Goal: Task Accomplishment & Management: Use online tool/utility

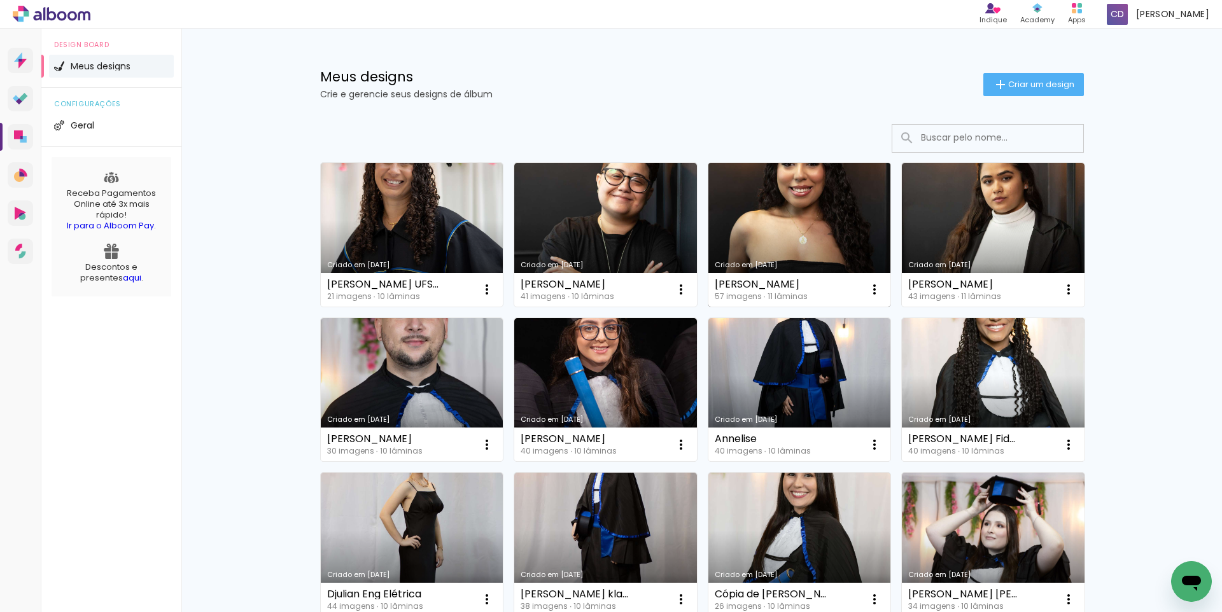
click at [805, 237] on link "Criado em [DATE]" at bounding box center [799, 235] width 183 height 144
click at [0, 0] on neon-animated-pages "Confirmar Cancelar" at bounding box center [0, 0] width 0 height 0
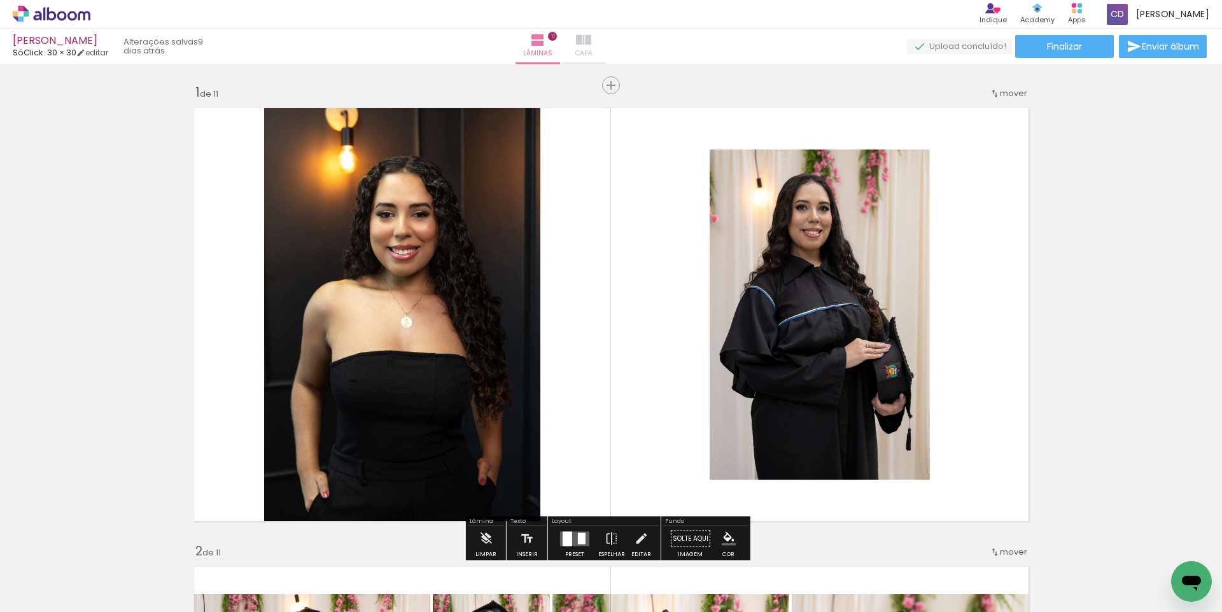
click at [591, 41] on iron-icon at bounding box center [583, 39] width 15 height 15
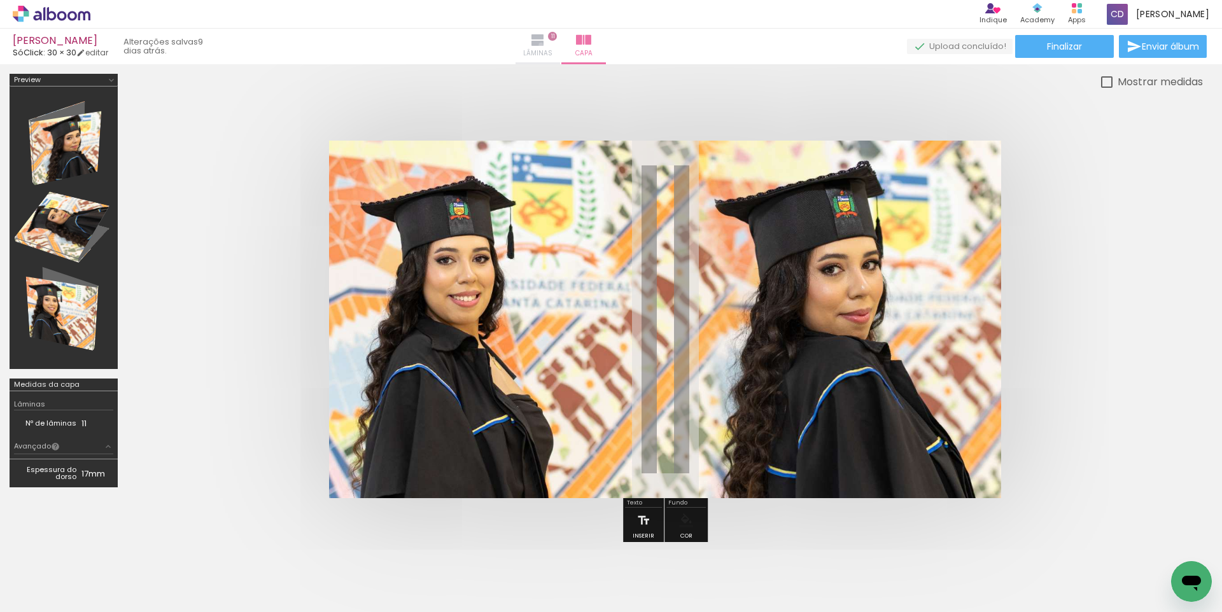
click at [546, 45] on iron-icon at bounding box center [537, 39] width 15 height 15
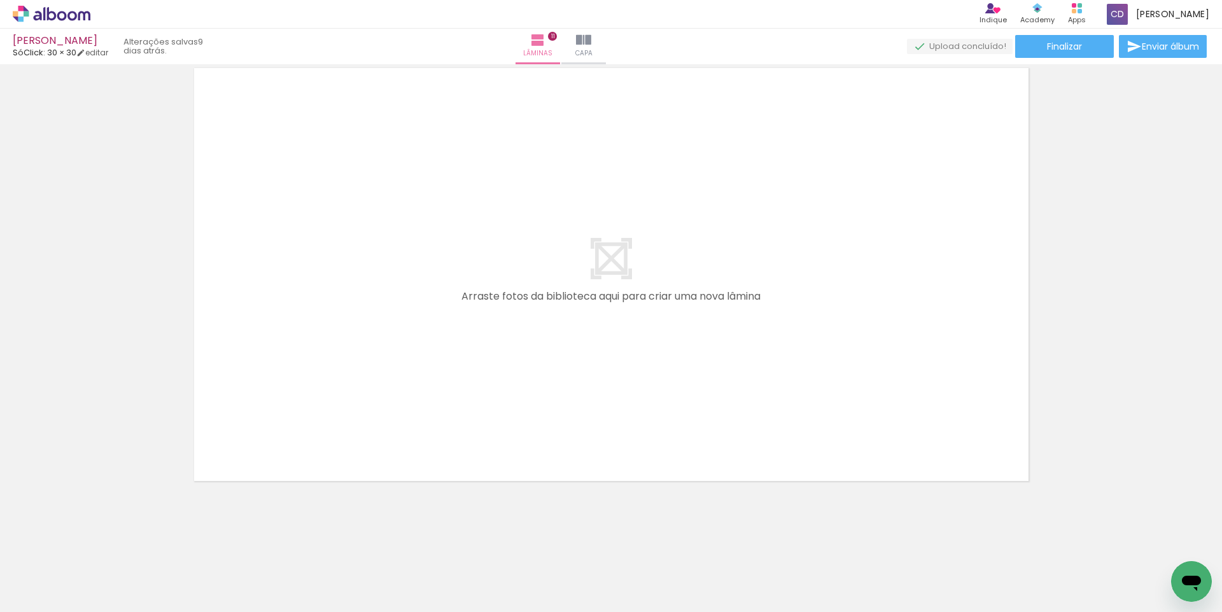
scroll to position [4643, 0]
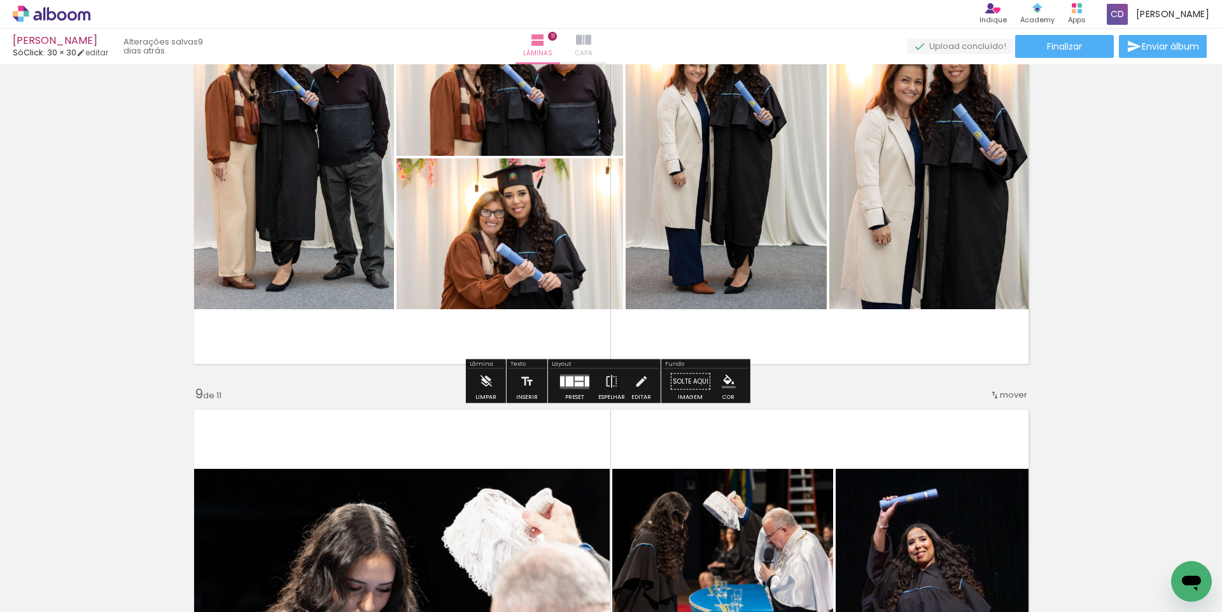
click at [606, 41] on paper-button "Capa" at bounding box center [583, 47] width 45 height 36
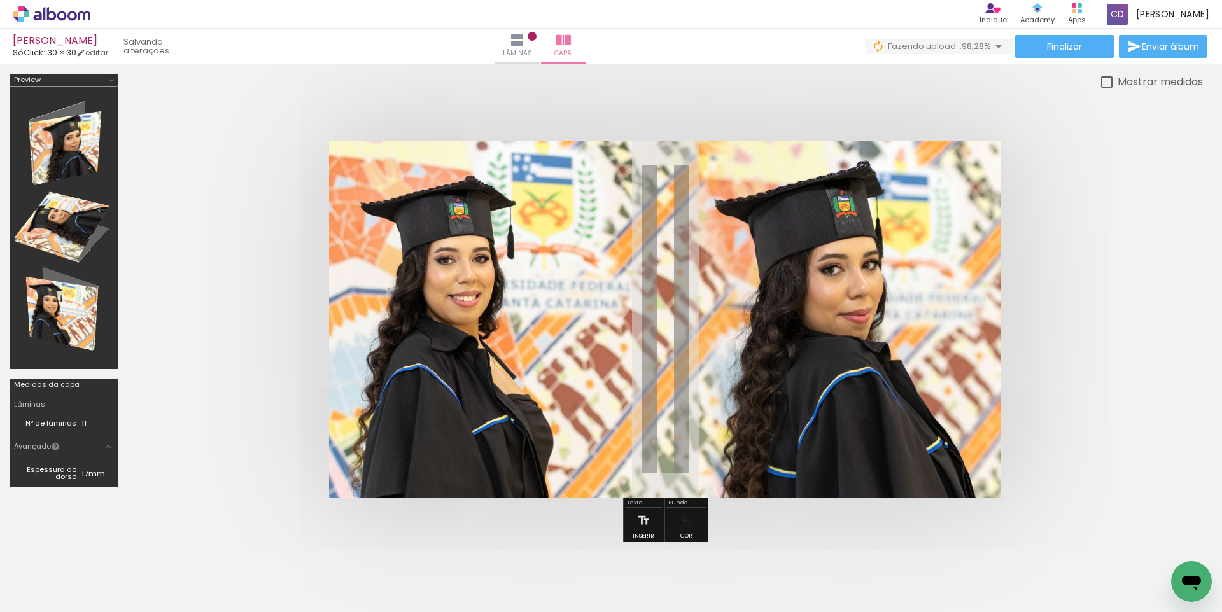
scroll to position [0, 3021]
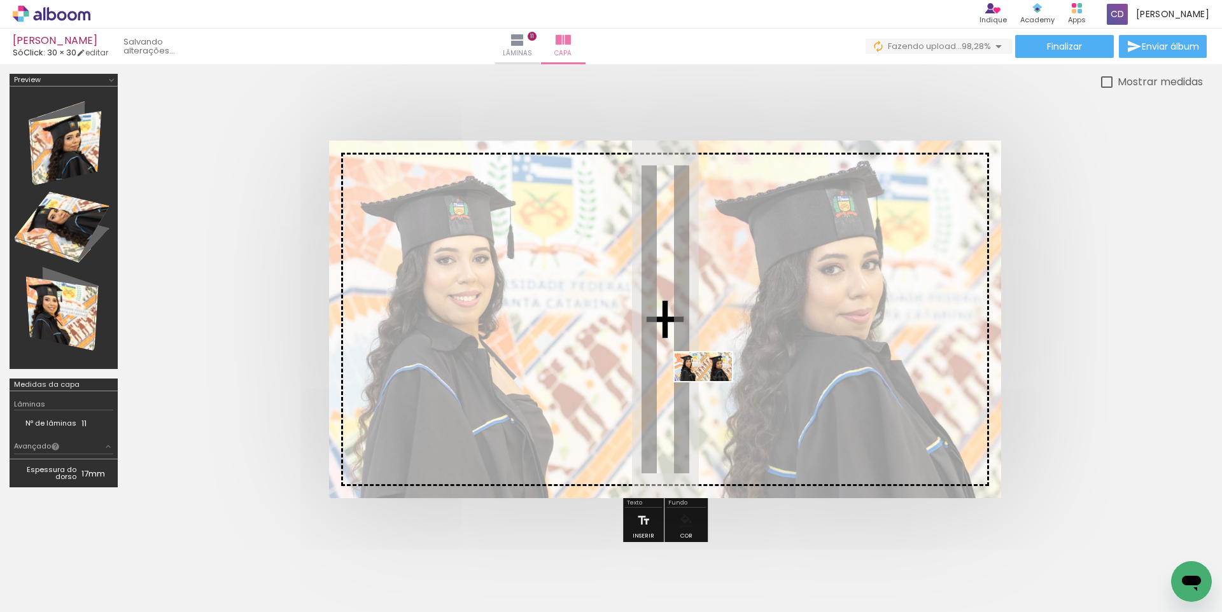
drag, startPoint x: 1157, startPoint y: 572, endPoint x: 712, endPoint y: 391, distance: 480.3
click at [712, 391] on quentale-workspace at bounding box center [611, 306] width 1222 height 612
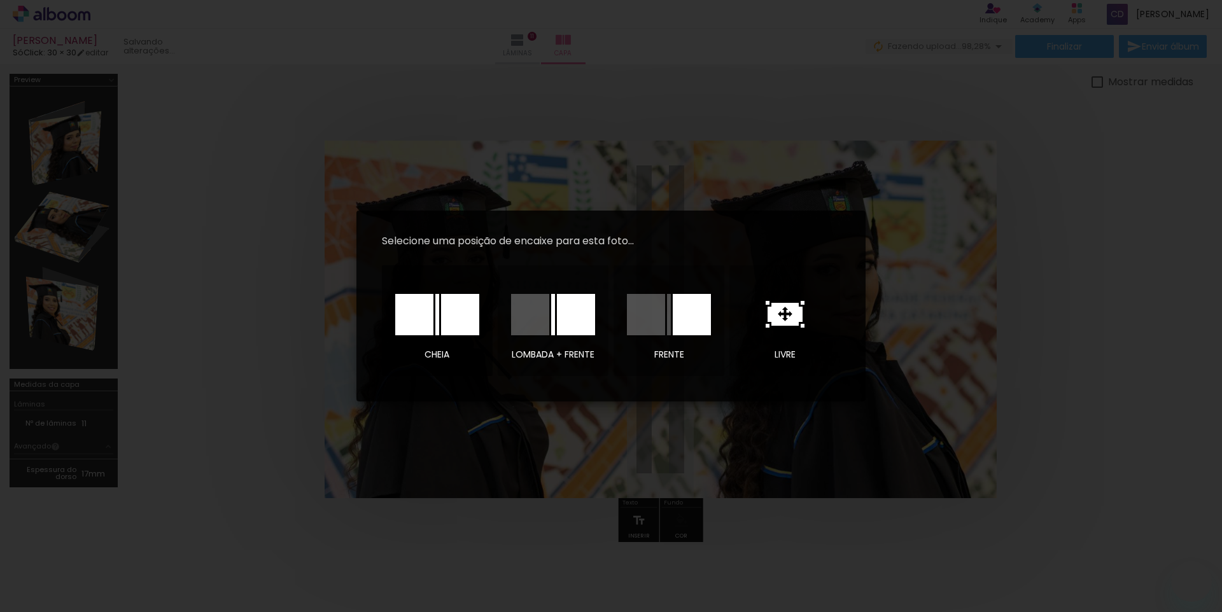
click at [427, 320] on div at bounding box center [414, 314] width 38 height 41
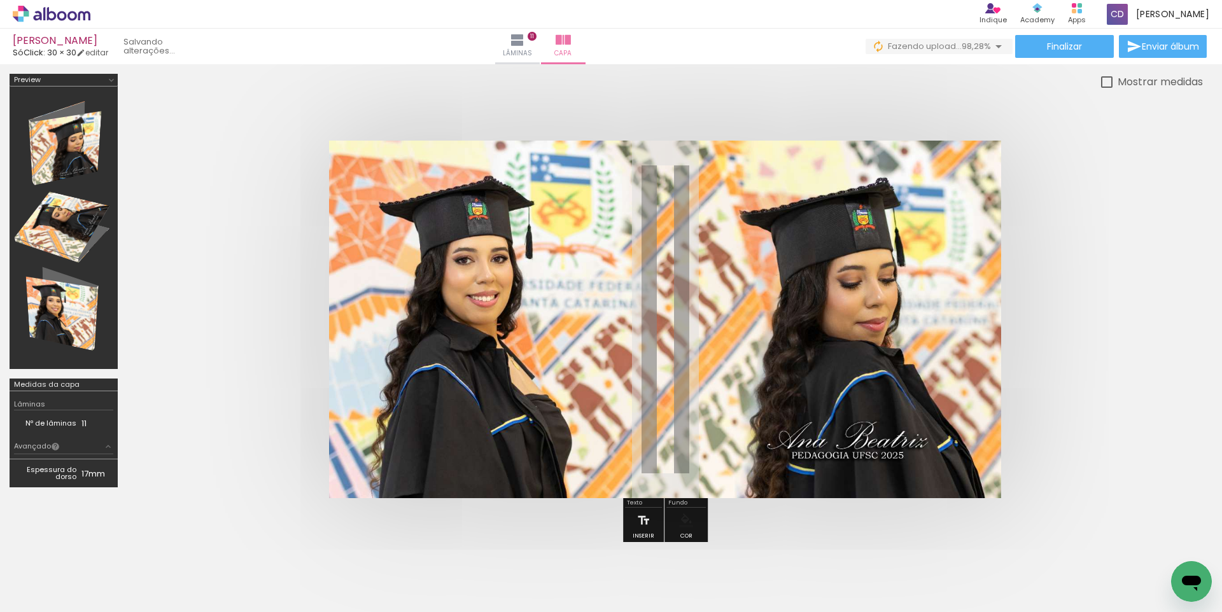
scroll to position [0, 3021]
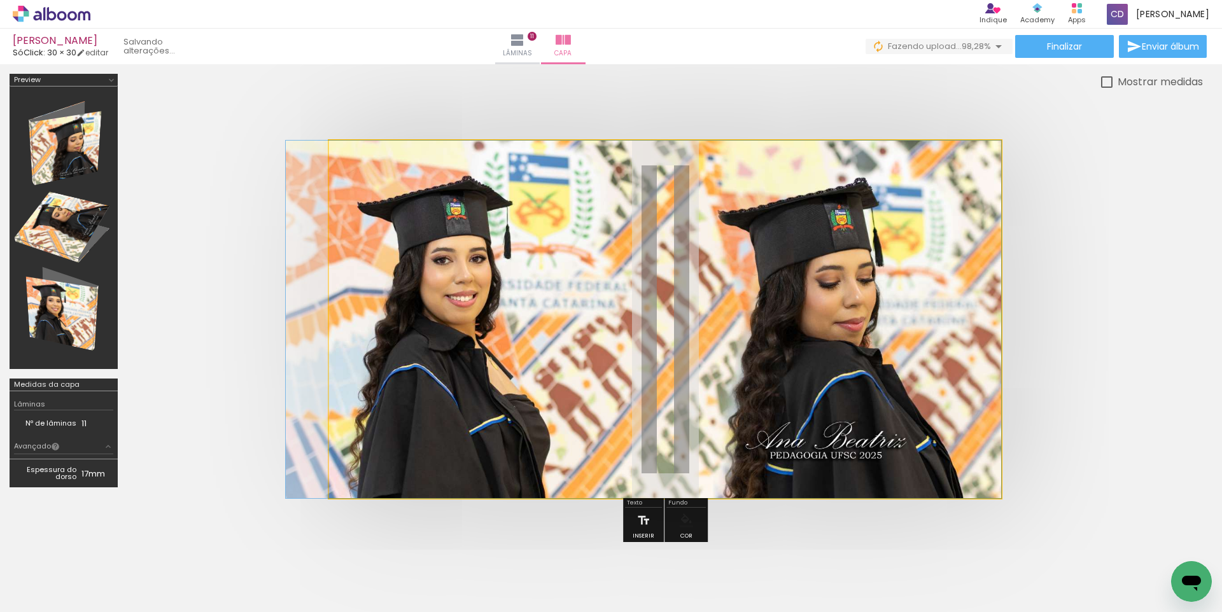
drag, startPoint x: 881, startPoint y: 311, endPoint x: 809, endPoint y: 313, distance: 72.0
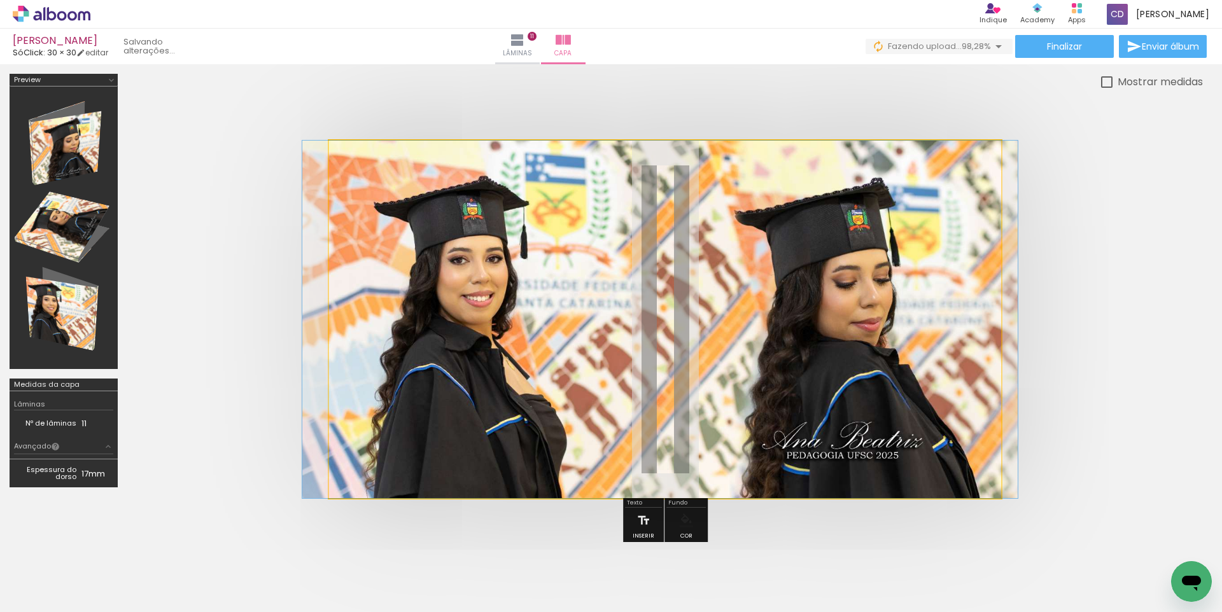
drag, startPoint x: 864, startPoint y: 315, endPoint x: 880, endPoint y: 318, distance: 16.7
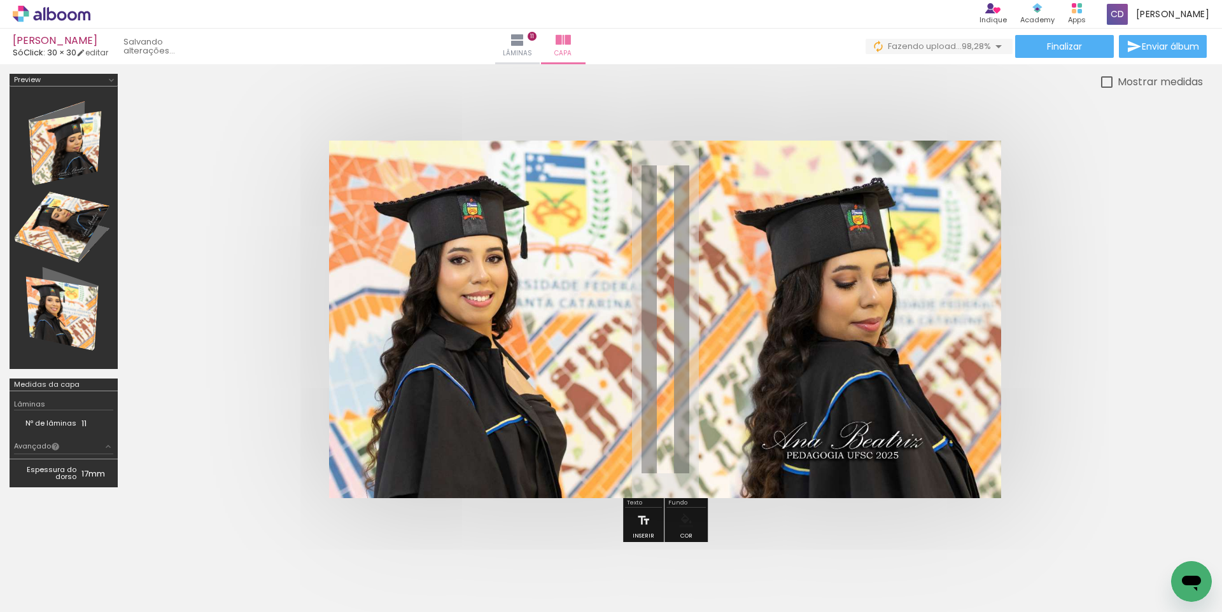
click at [1076, 300] on quentale-cover at bounding box center [665, 320] width 974 height 358
click at [1088, 549] on quentale-thumb at bounding box center [1098, 569] width 71 height 73
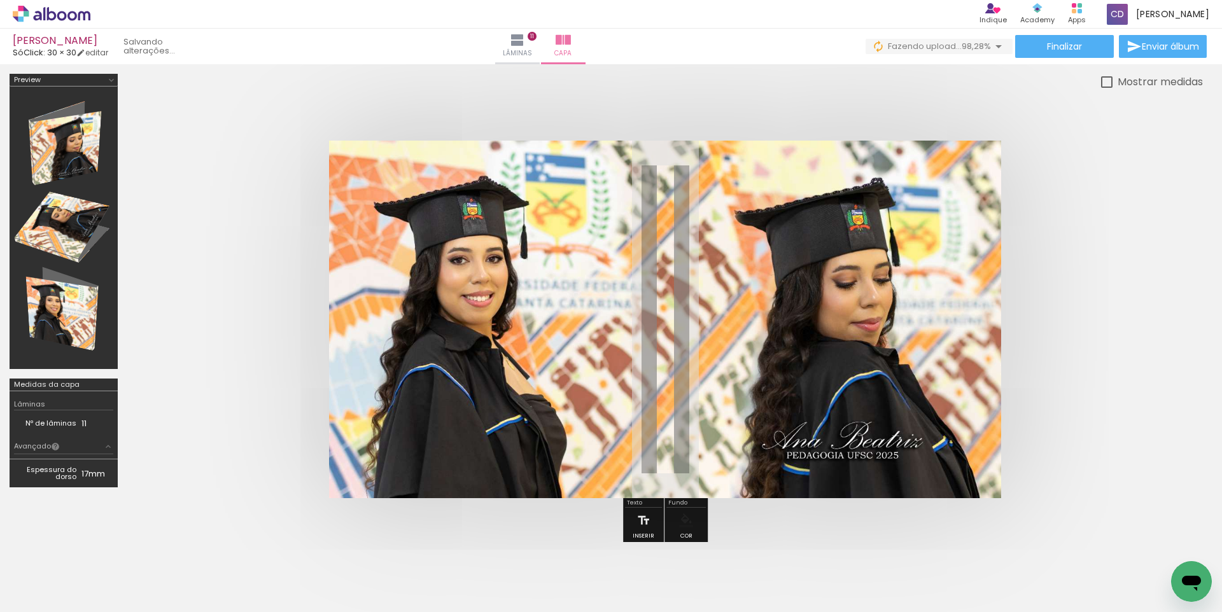
click at [1073, 544] on iron-icon at bounding box center [1070, 543] width 13 height 13
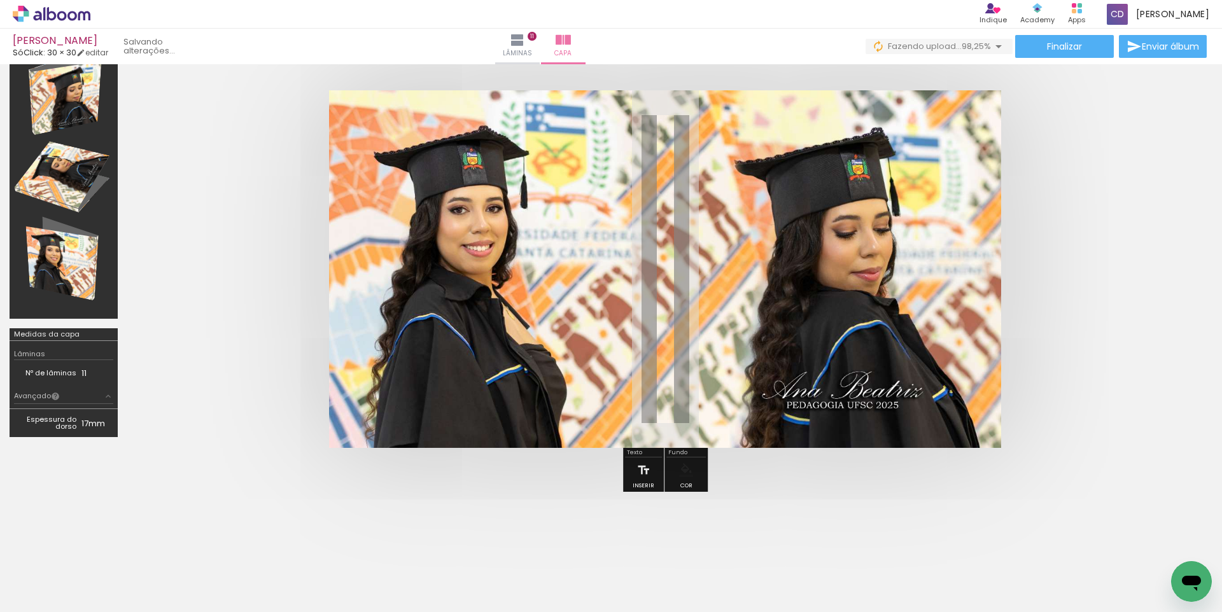
scroll to position [112, 0]
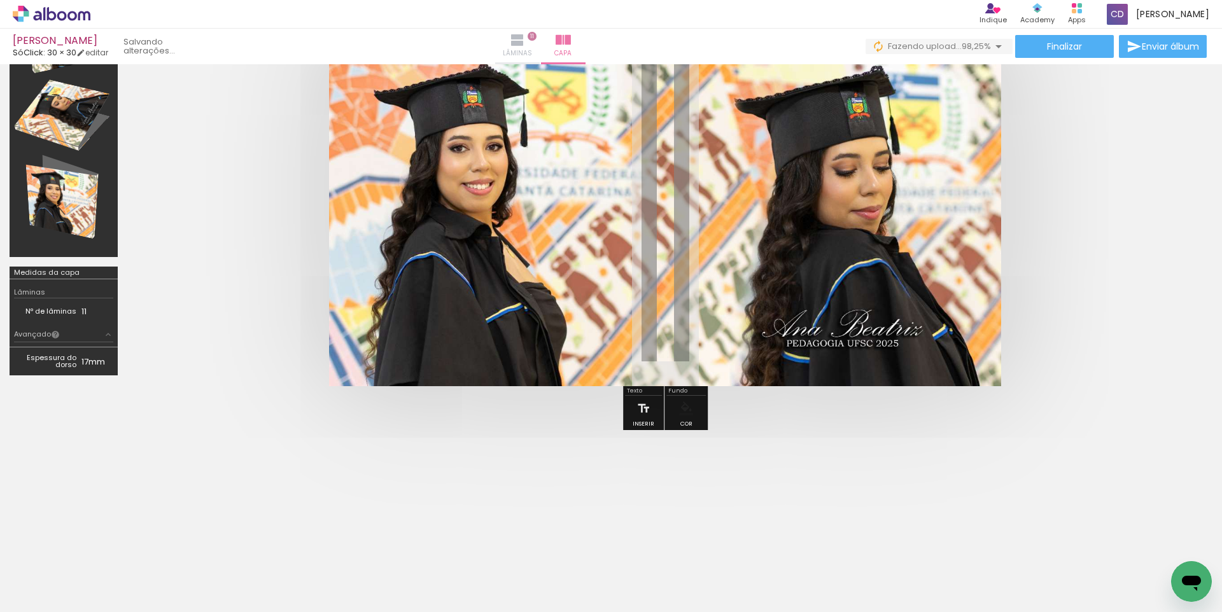
click at [532, 50] on span "Lâminas" at bounding box center [517, 53] width 29 height 11
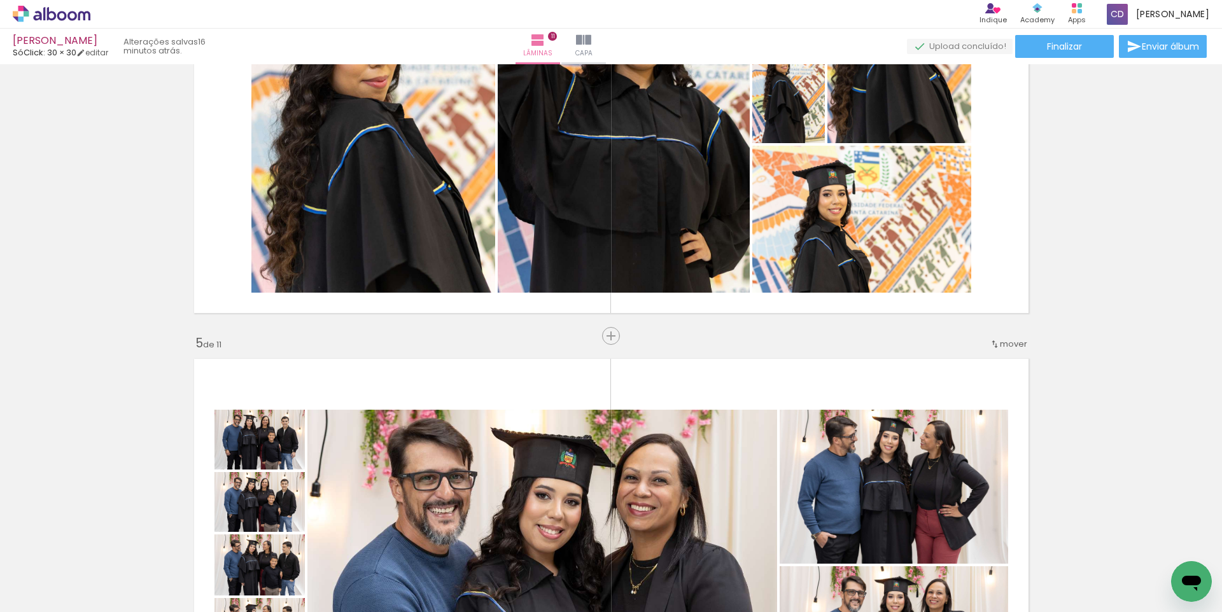
scroll to position [1464, 0]
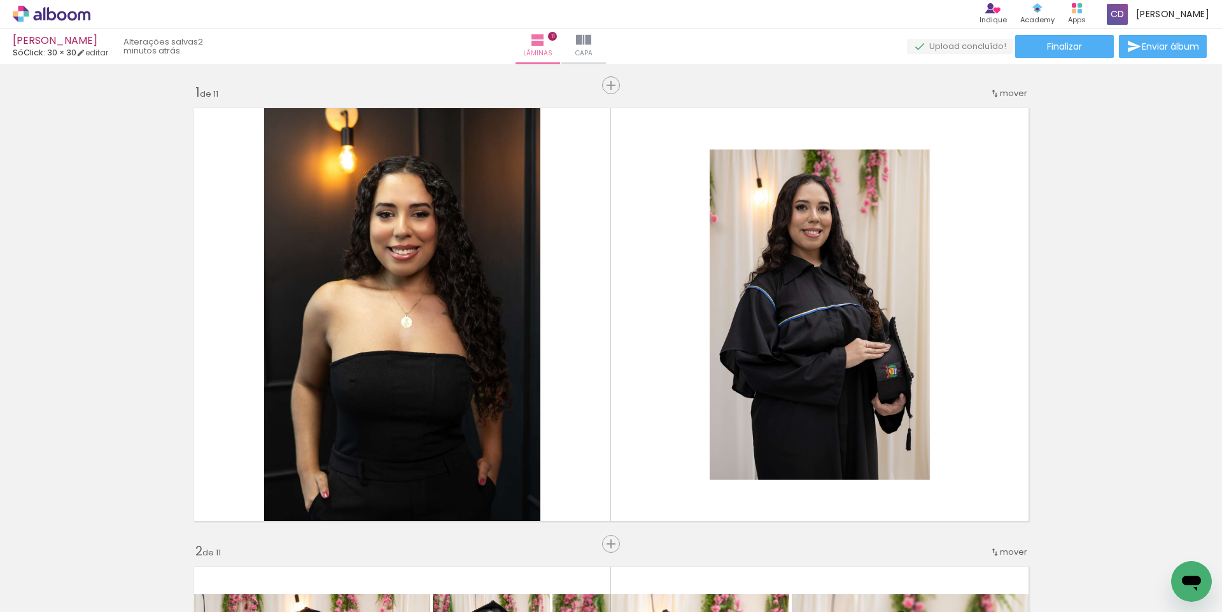
scroll to position [0, 2950]
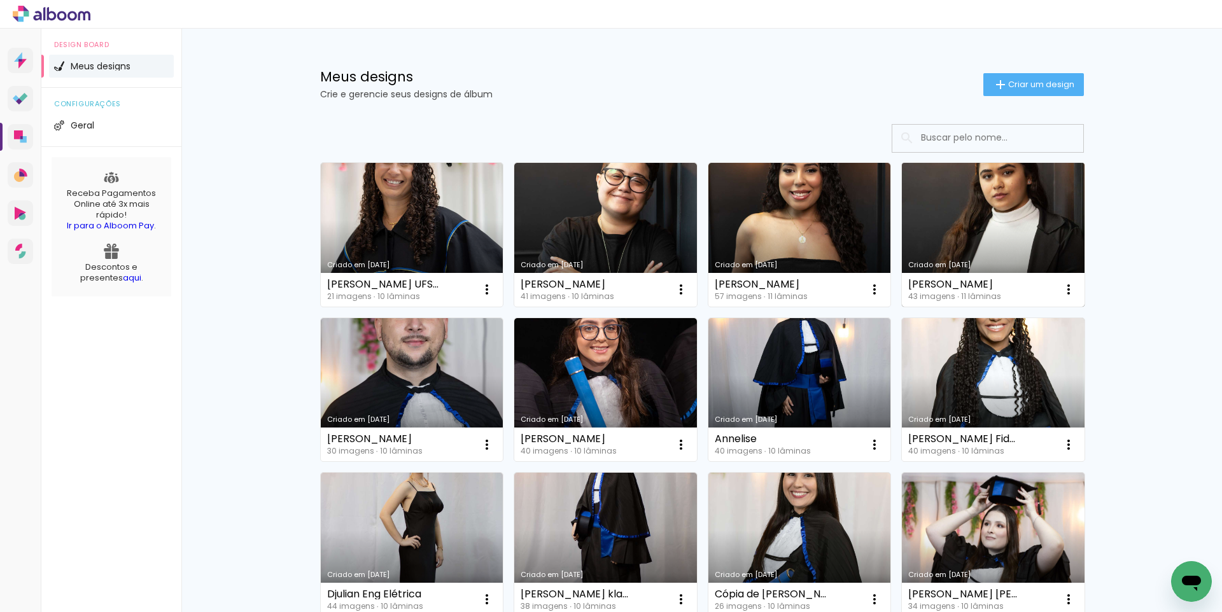
click at [976, 221] on link "Criado em [DATE]" at bounding box center [993, 235] width 183 height 144
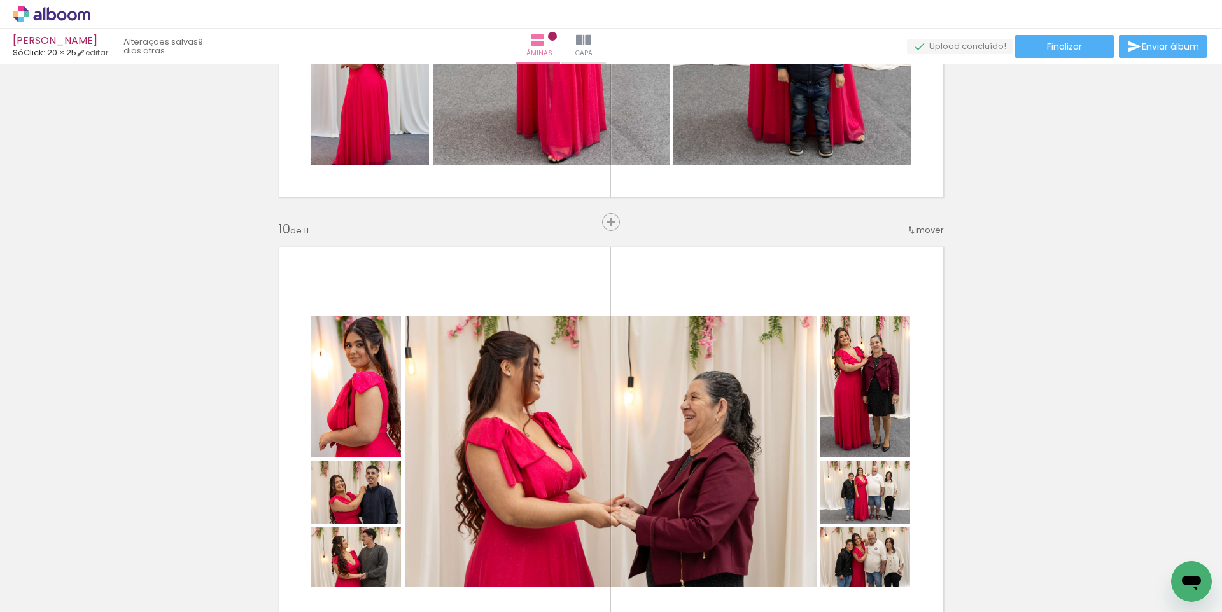
scroll to position [3947, 0]
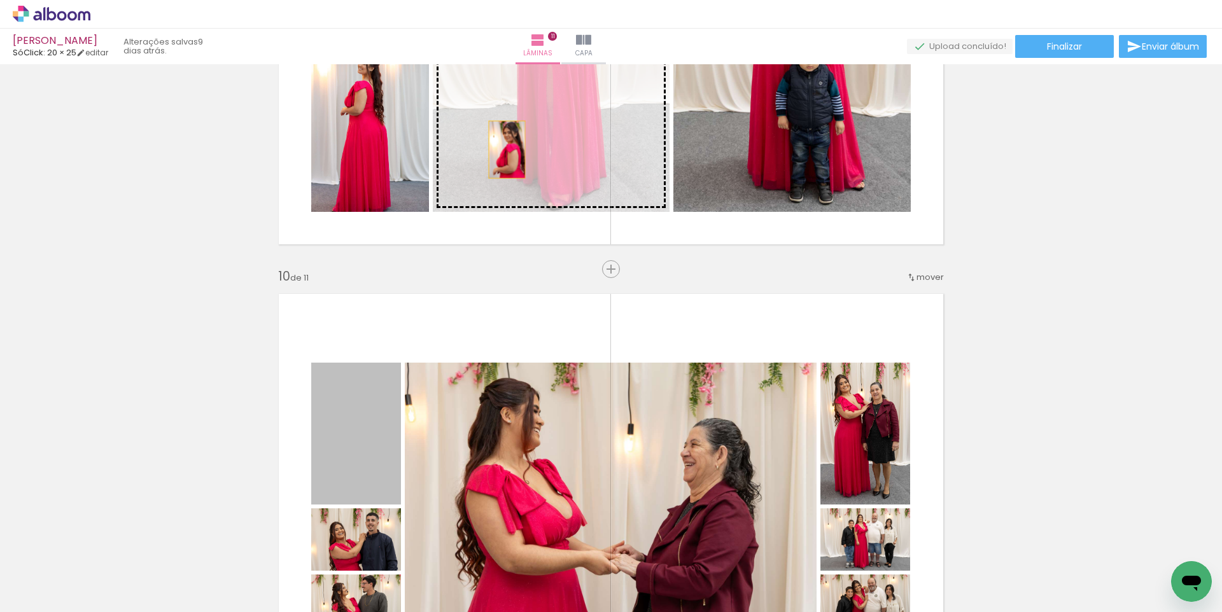
drag, startPoint x: 349, startPoint y: 446, endPoint x: 502, endPoint y: 150, distance: 334.0
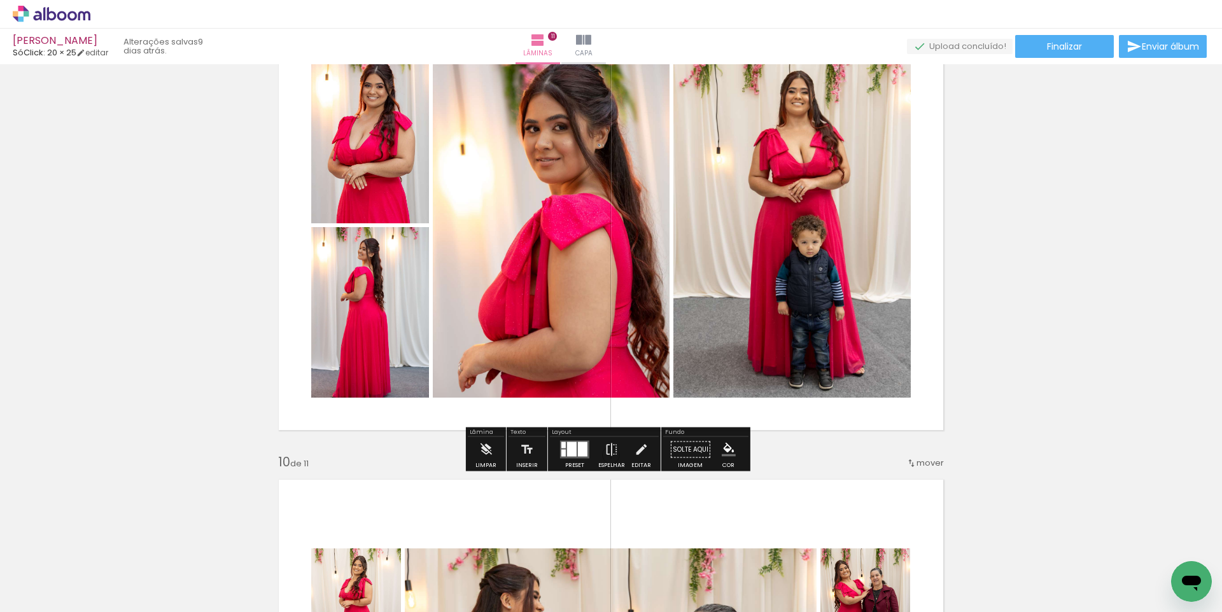
scroll to position [3756, 0]
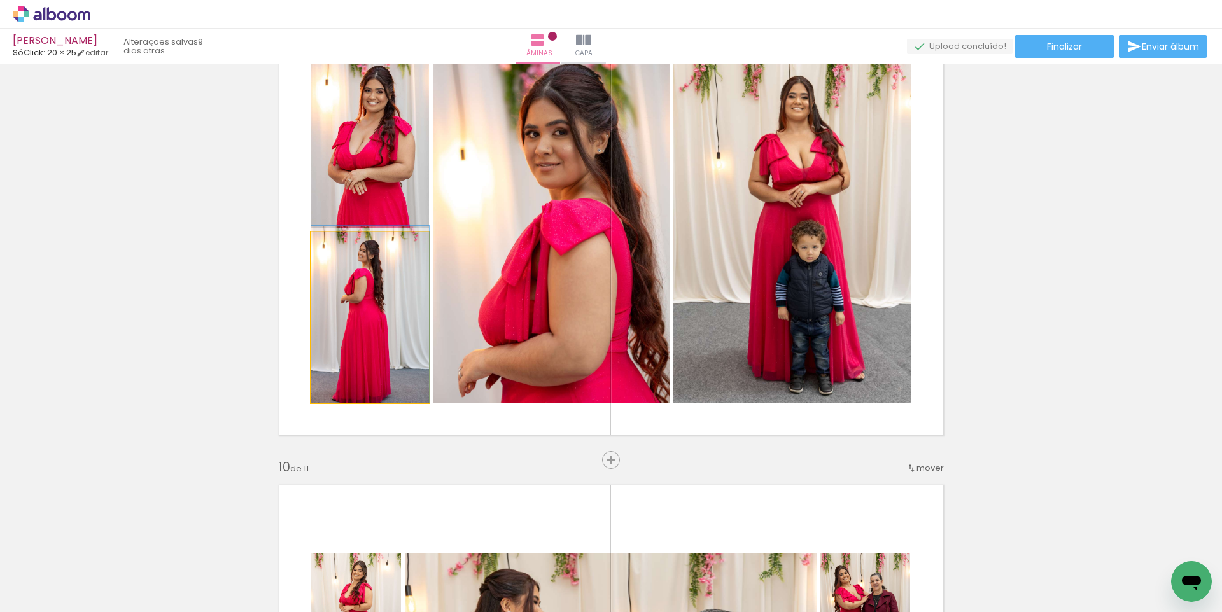
drag, startPoint x: 371, startPoint y: 288, endPoint x: 373, endPoint y: 280, distance: 8.5
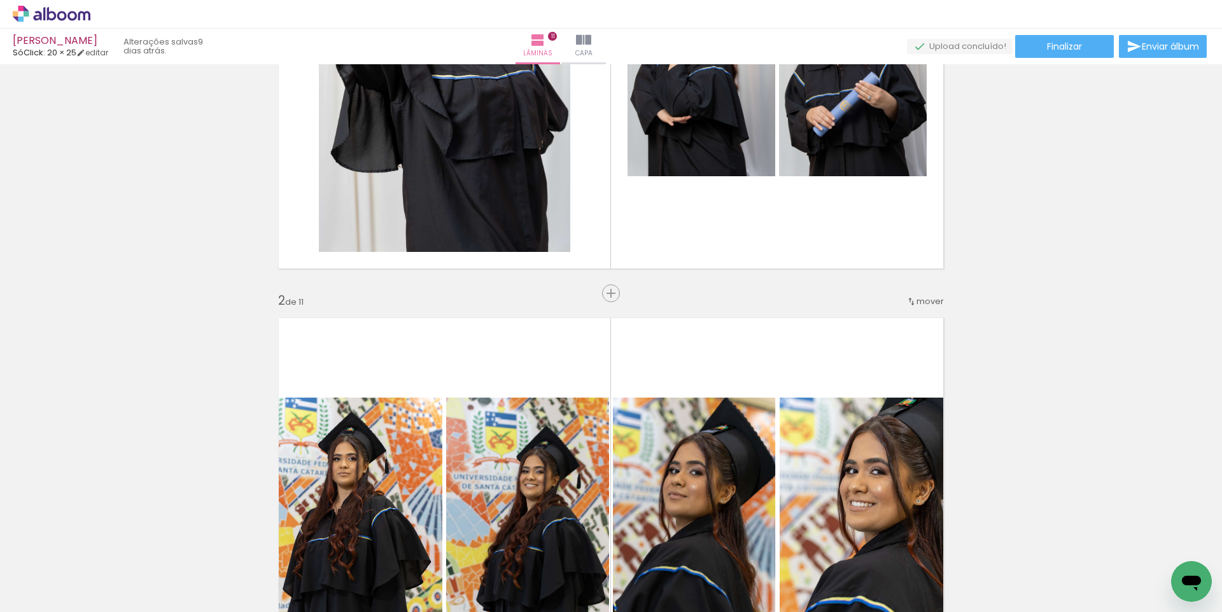
scroll to position [0, 0]
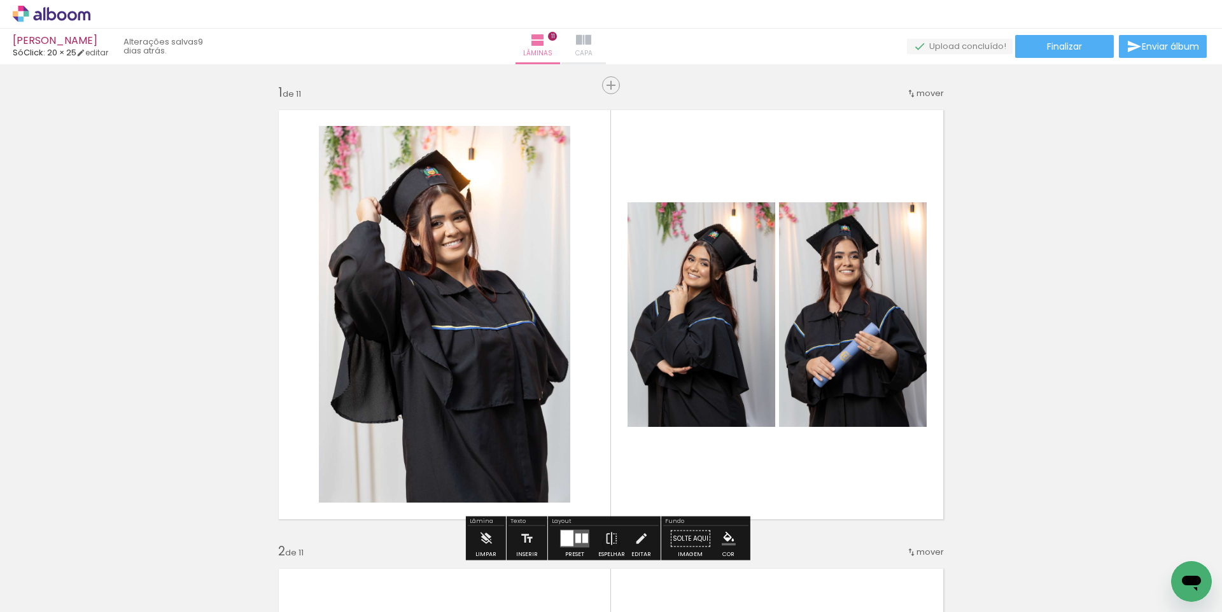
click at [591, 46] on iron-icon at bounding box center [583, 39] width 15 height 15
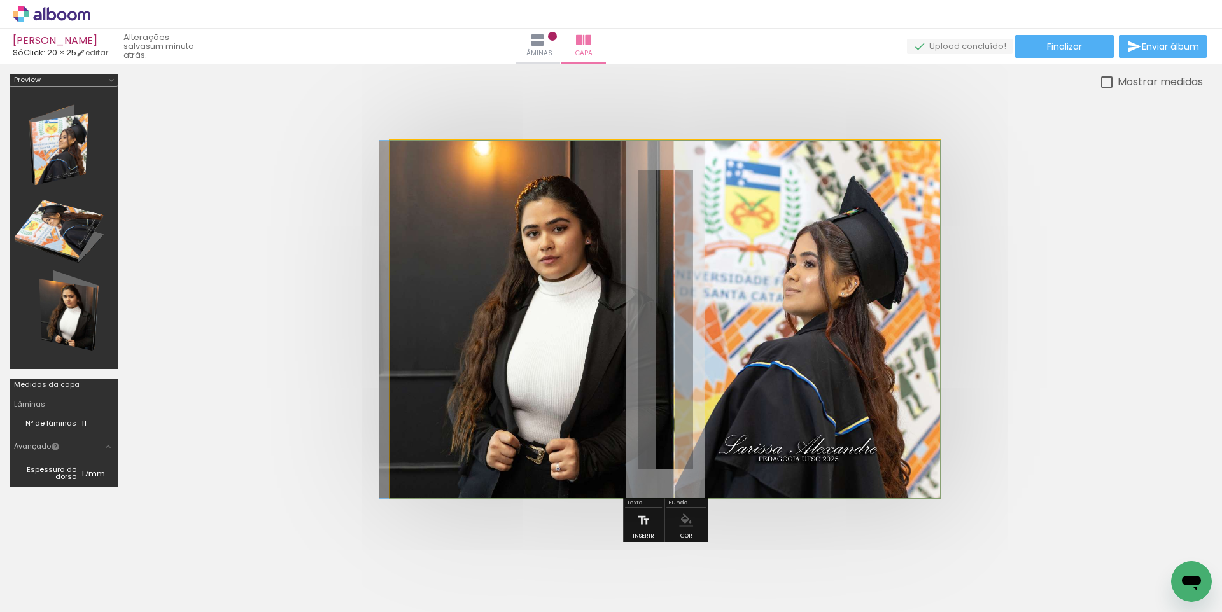
drag, startPoint x: 755, startPoint y: 384, endPoint x: 719, endPoint y: 372, distance: 37.6
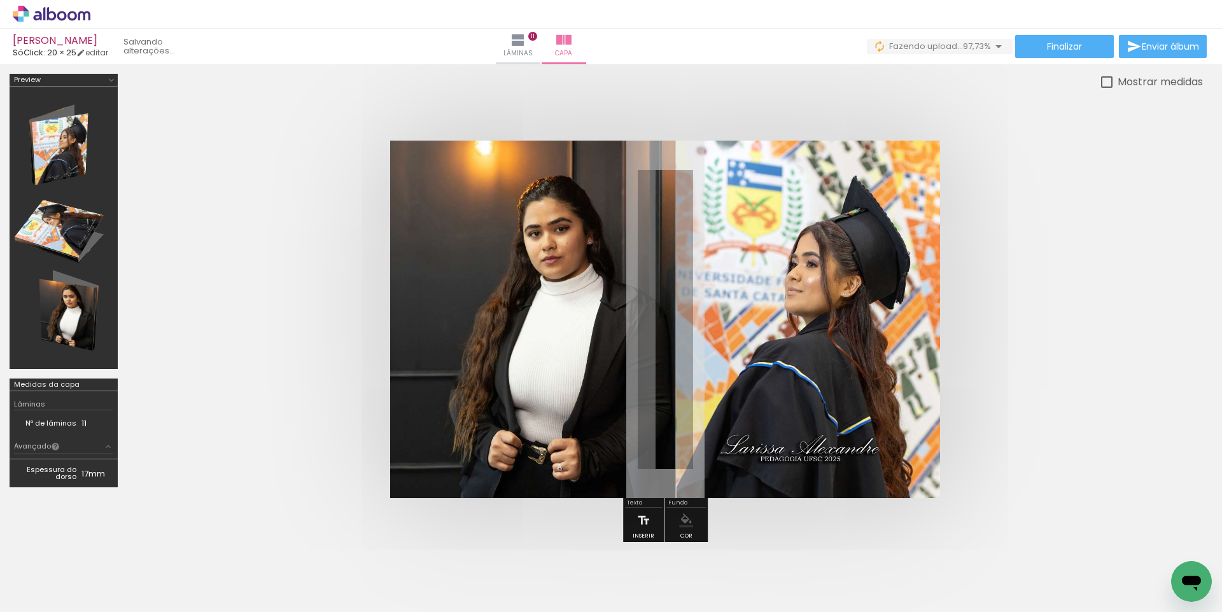
scroll to position [0, 2023]
drag, startPoint x: 1109, startPoint y: 572, endPoint x: 1110, endPoint y: 464, distance: 108.2
click at [1110, 464] on quentale-workspace at bounding box center [611, 306] width 1222 height 612
drag, startPoint x: 1040, startPoint y: 573, endPoint x: 1075, endPoint y: 487, distance: 92.8
click at [1075, 487] on quentale-workspace at bounding box center [611, 306] width 1222 height 612
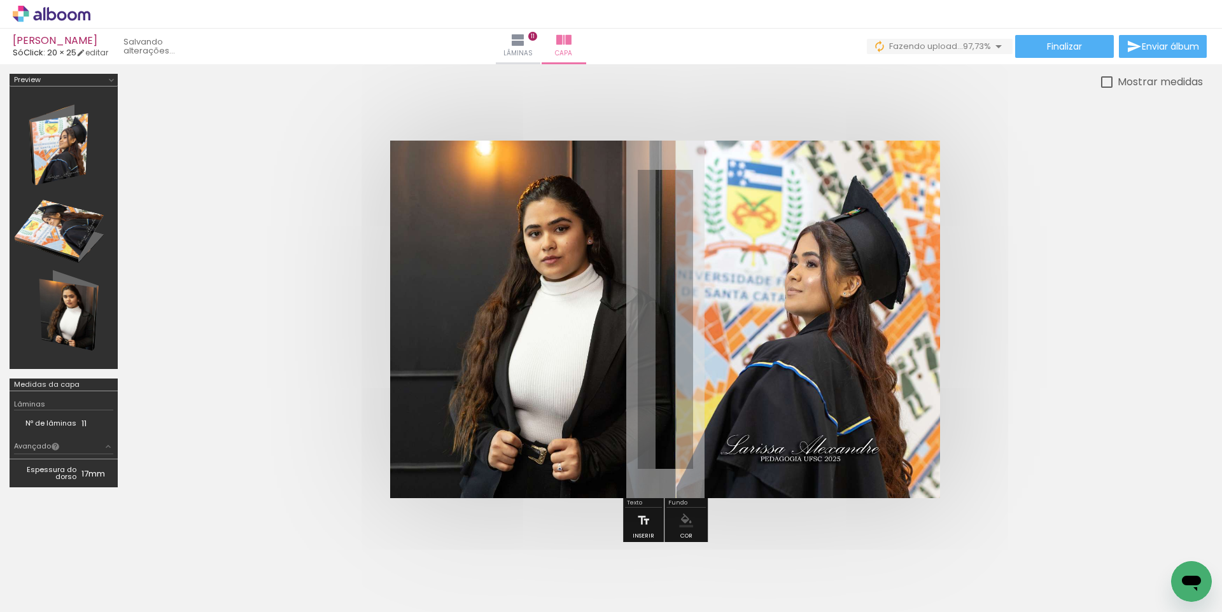
click at [1005, 543] on iron-icon at bounding box center [999, 543] width 13 height 13
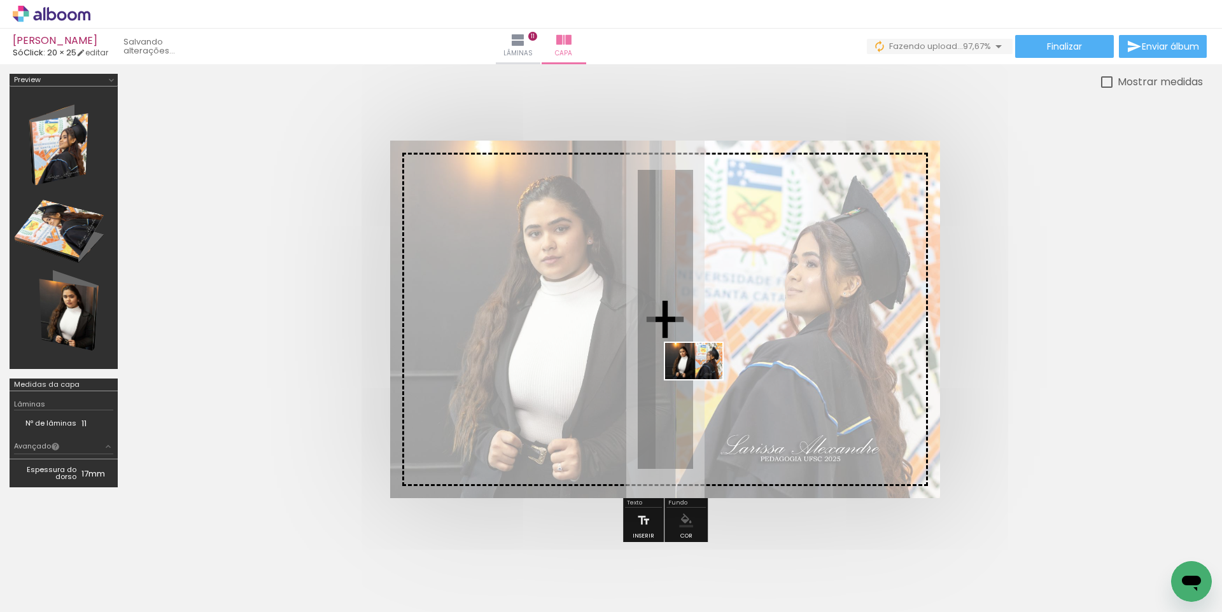
drag, startPoint x: 1160, startPoint y: 571, endPoint x: 703, endPoint y: 381, distance: 494.9
click at [703, 381] on quentale-workspace at bounding box center [611, 306] width 1222 height 612
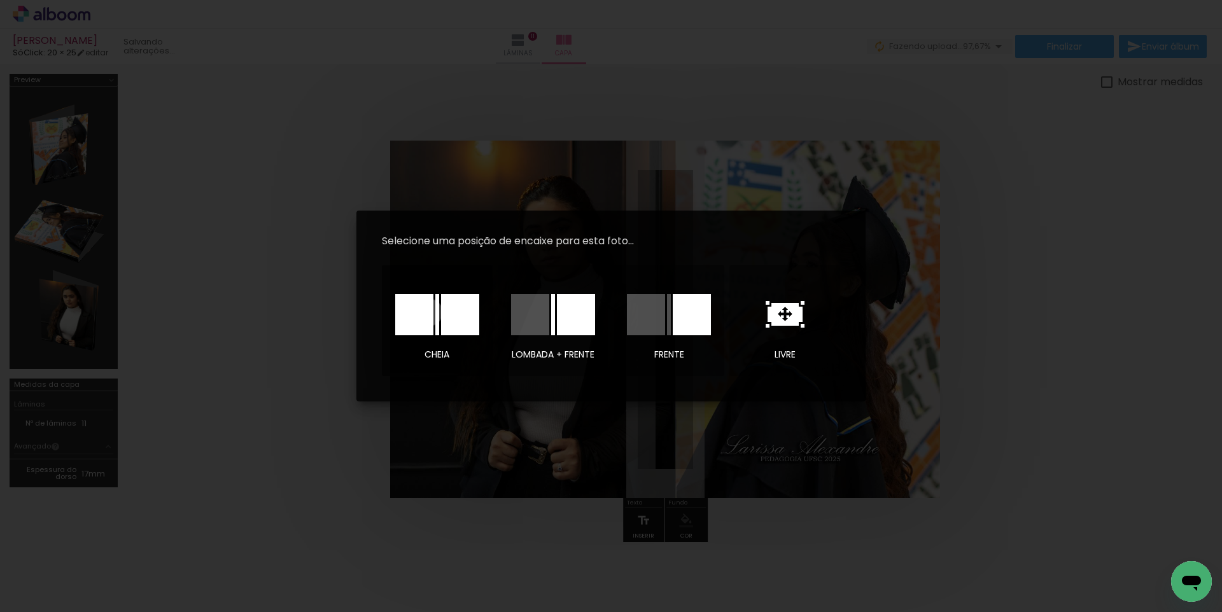
click at [429, 313] on div at bounding box center [414, 314] width 38 height 41
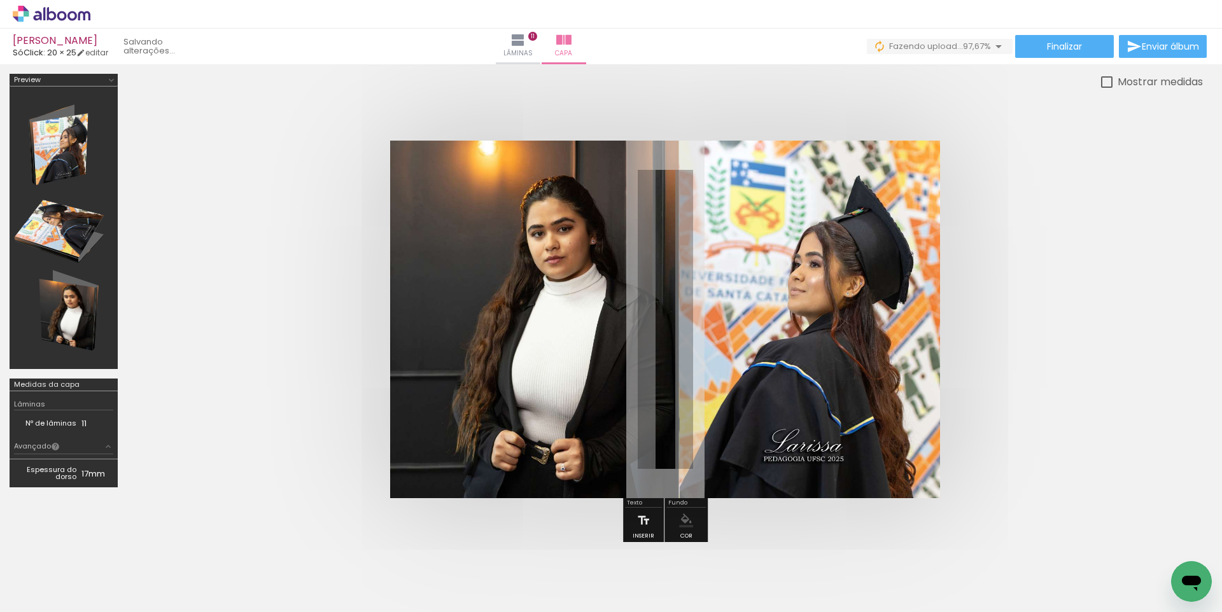
click at [1079, 553] on div at bounding box center [1099, 569] width 63 height 40
click at [1041, 414] on quentale-cover at bounding box center [665, 320] width 974 height 358
click at [526, 46] on iron-icon at bounding box center [518, 39] width 15 height 15
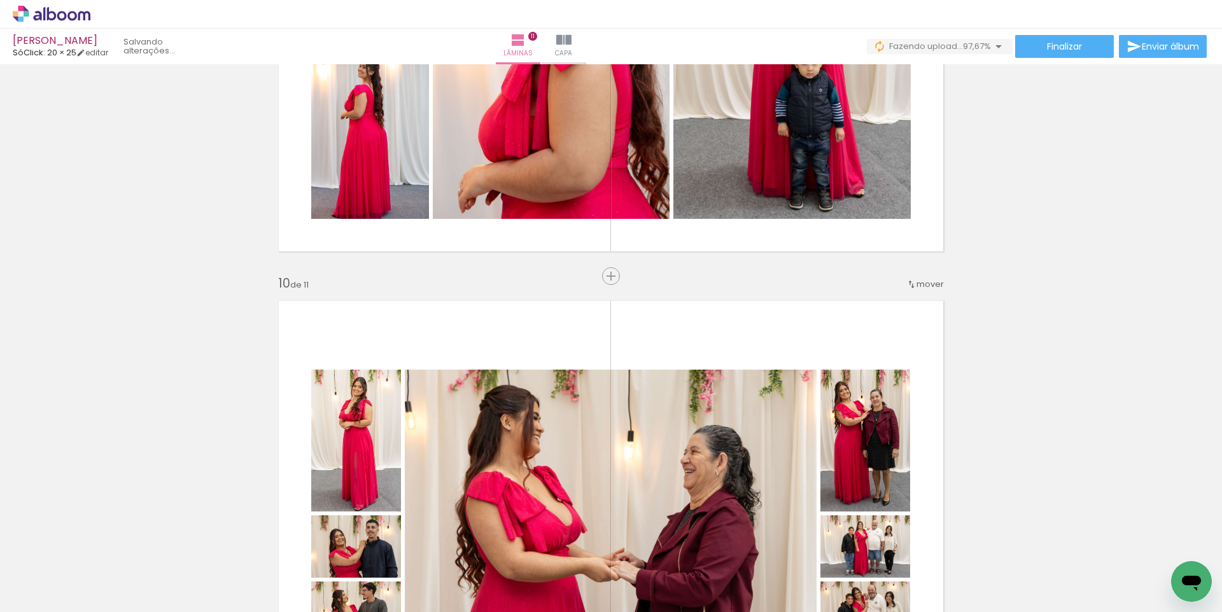
scroll to position [4074, 0]
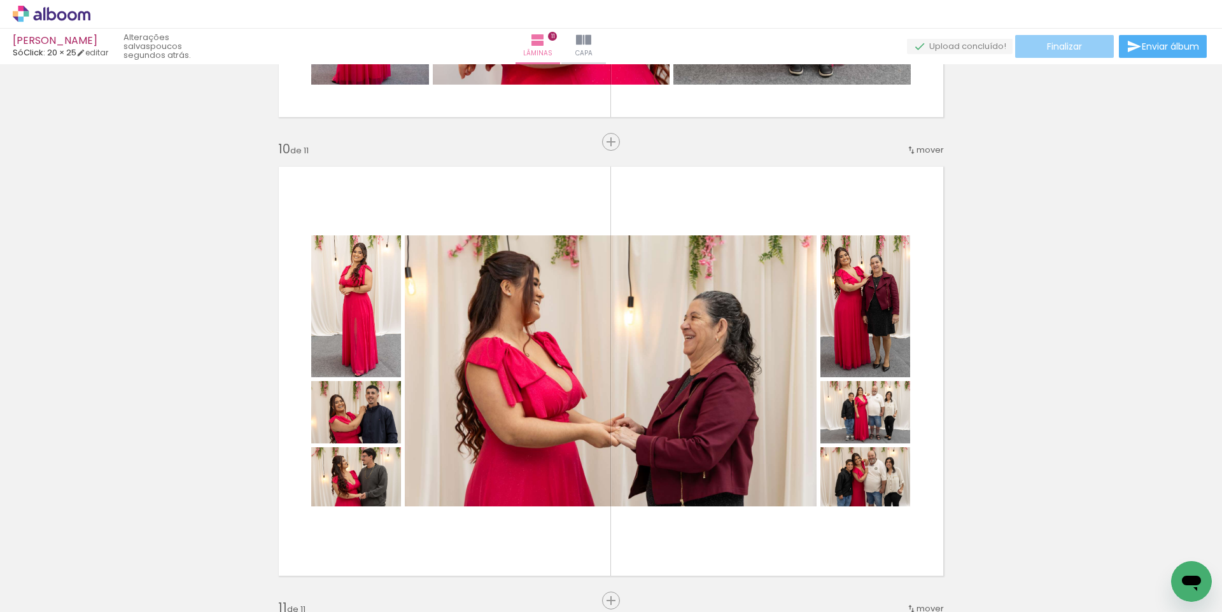
click at [1054, 42] on span "Finalizar" at bounding box center [1064, 46] width 35 height 9
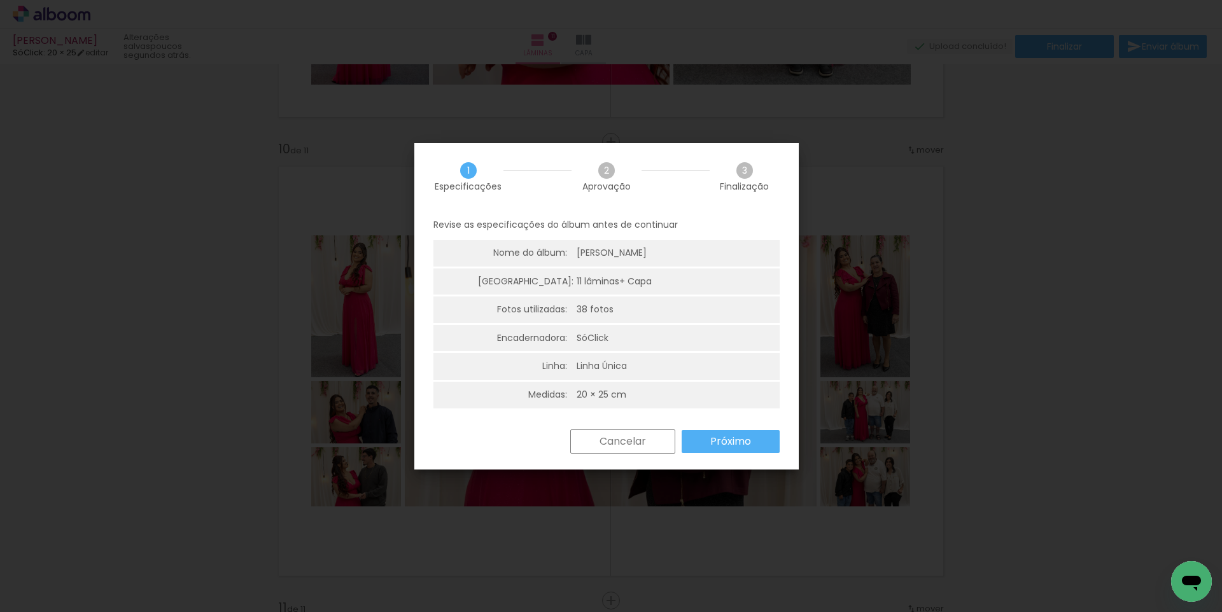
click at [0, 0] on slot "Próximo" at bounding box center [0, 0] width 0 height 0
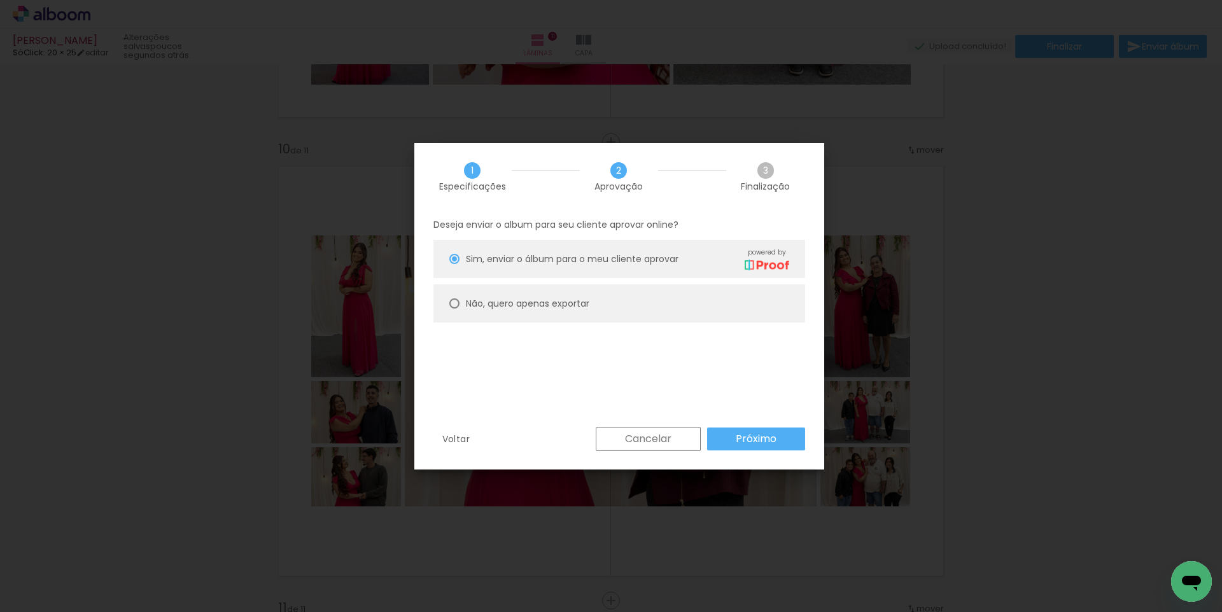
click at [553, 295] on paper-radio-button "Não, quero apenas exportar" at bounding box center [620, 304] width 372 height 38
type paper-radio-button "on"
click at [552, 310] on div "Não, quero apenas exportar" at bounding box center [527, 303] width 123 height 13
click at [787, 436] on paper-button "Próximo" at bounding box center [756, 439] width 98 height 23
type input "Alta, 300 DPI"
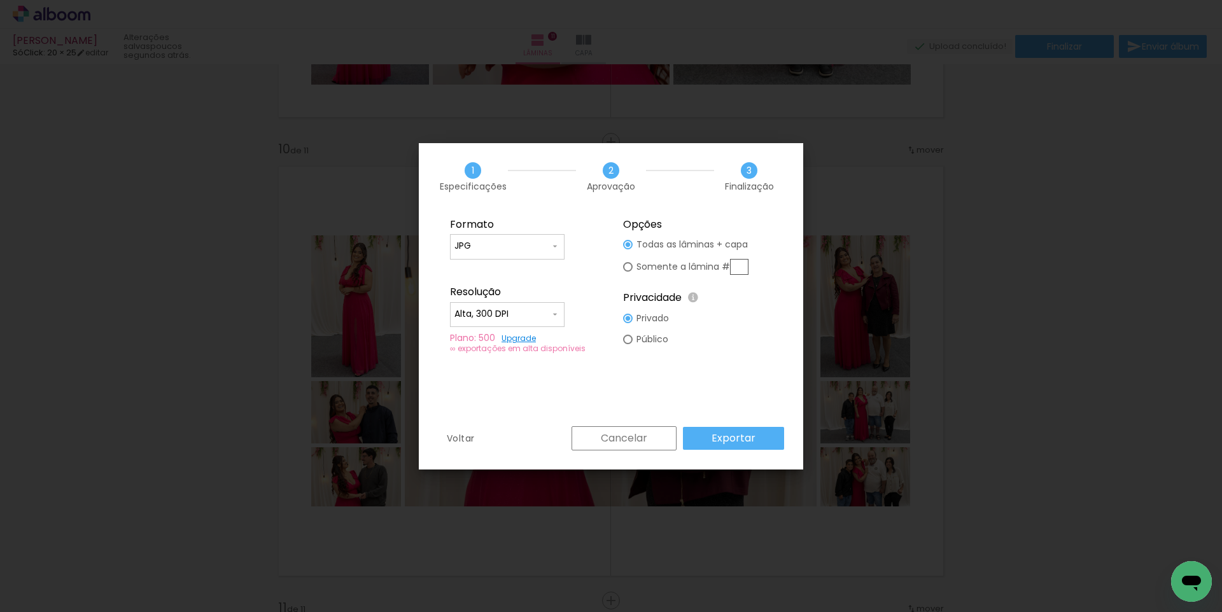
click at [0, 0] on slot "Exportar" at bounding box center [0, 0] width 0 height 0
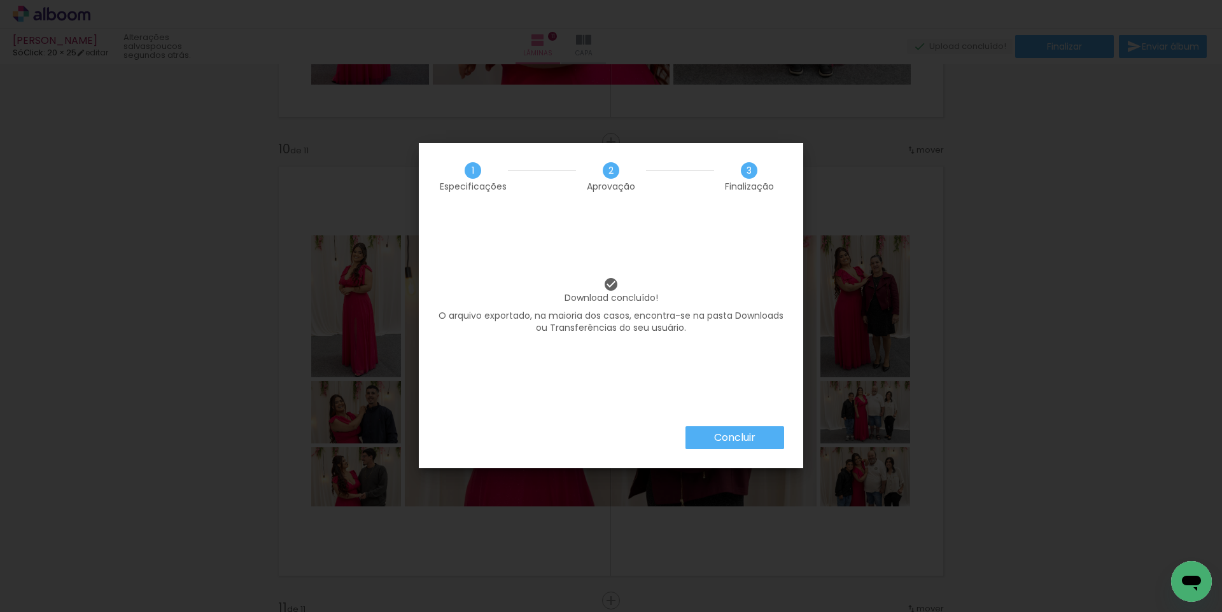
click at [455, 428] on div "Concluir" at bounding box center [611, 447] width 384 height 42
click at [0, 0] on slot "Concluir" at bounding box center [0, 0] width 0 height 0
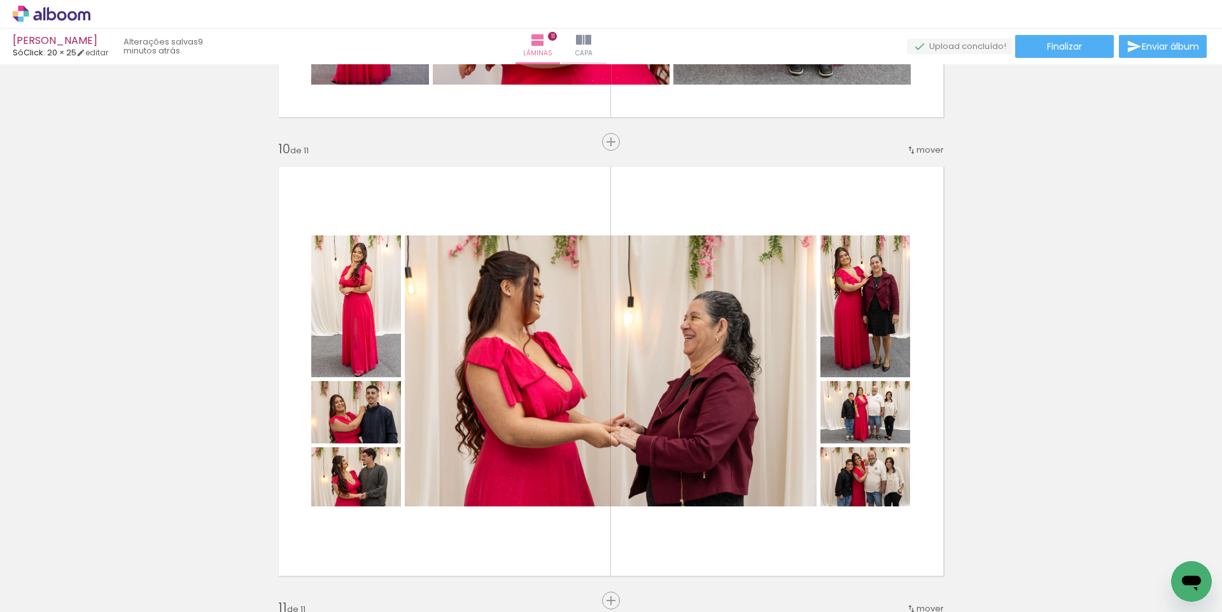
scroll to position [0, 1952]
